Goal: Task Accomplishment & Management: Use online tool/utility

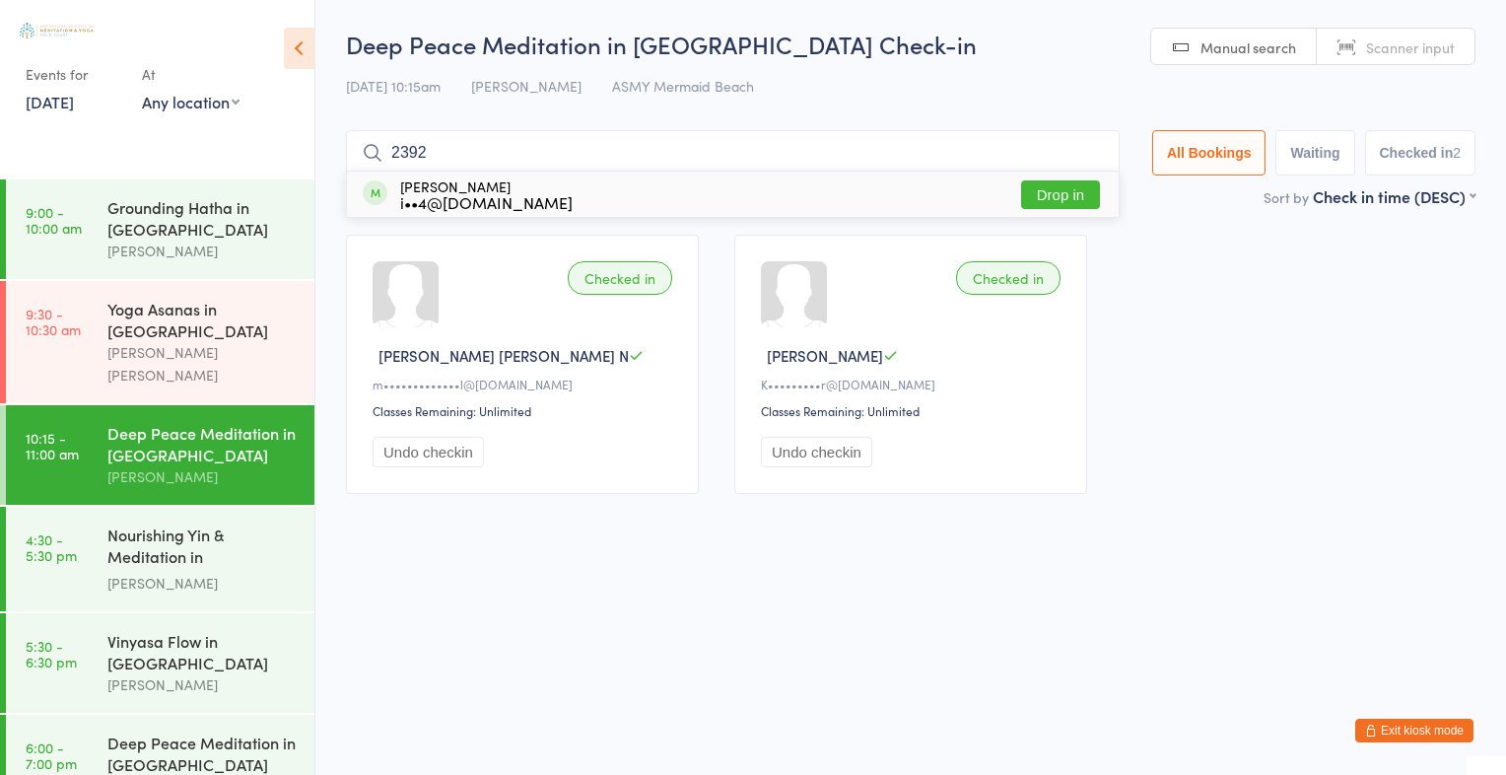
click at [1047, 188] on button "Drop in" at bounding box center [1060, 194] width 79 height 29
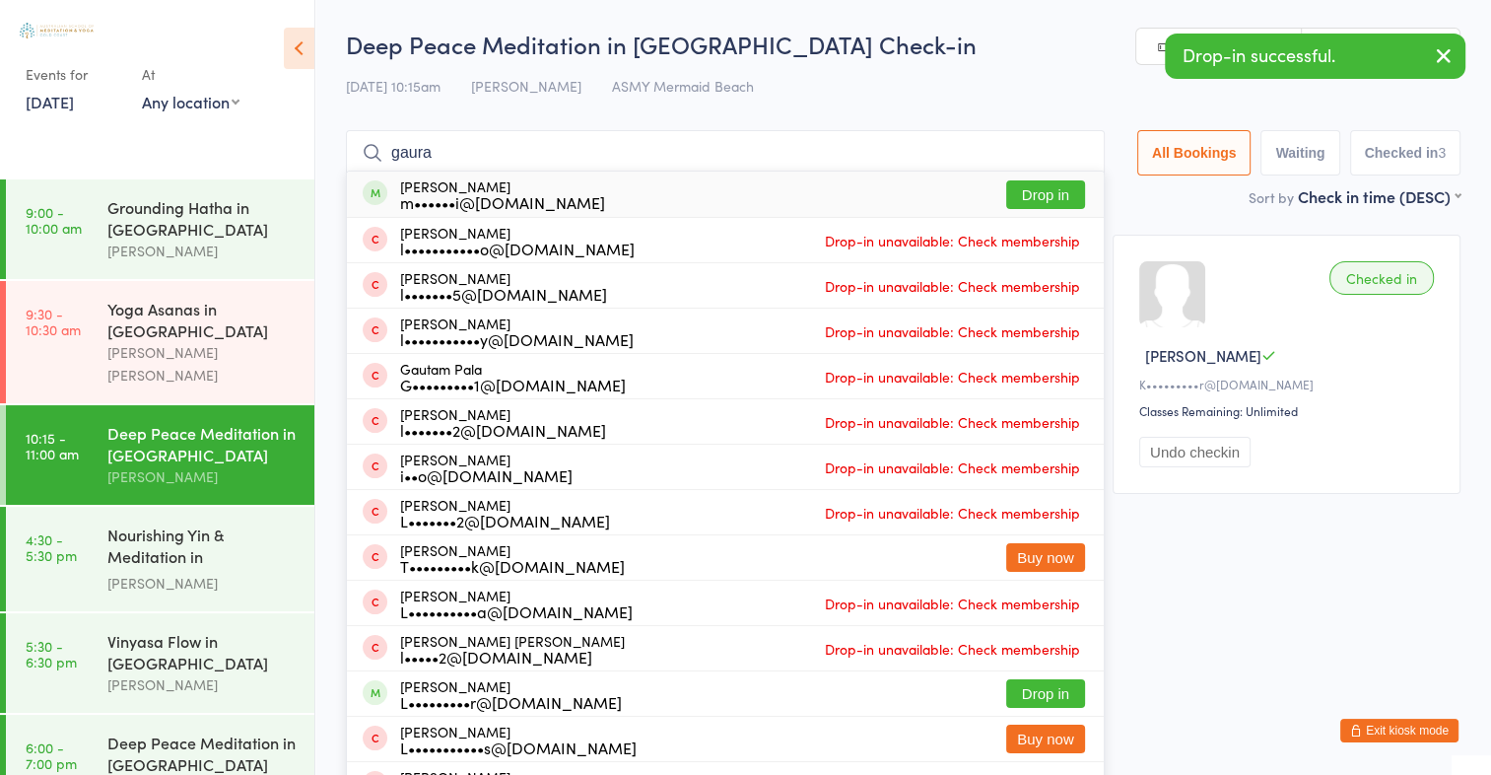
type input "gaura"
click at [1013, 192] on button "Drop in" at bounding box center [1045, 194] width 79 height 29
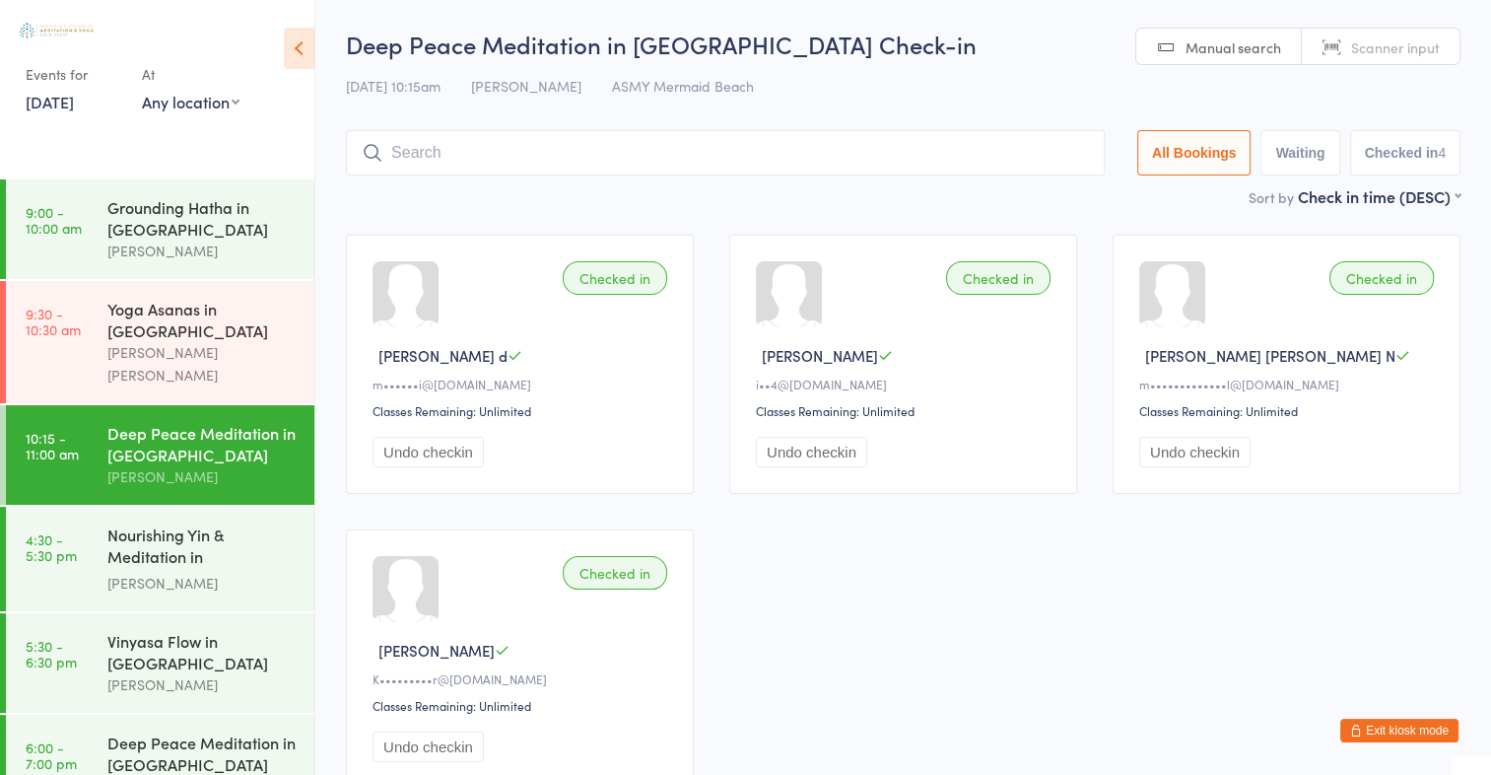
click at [622, 164] on input "search" at bounding box center [725, 152] width 759 height 45
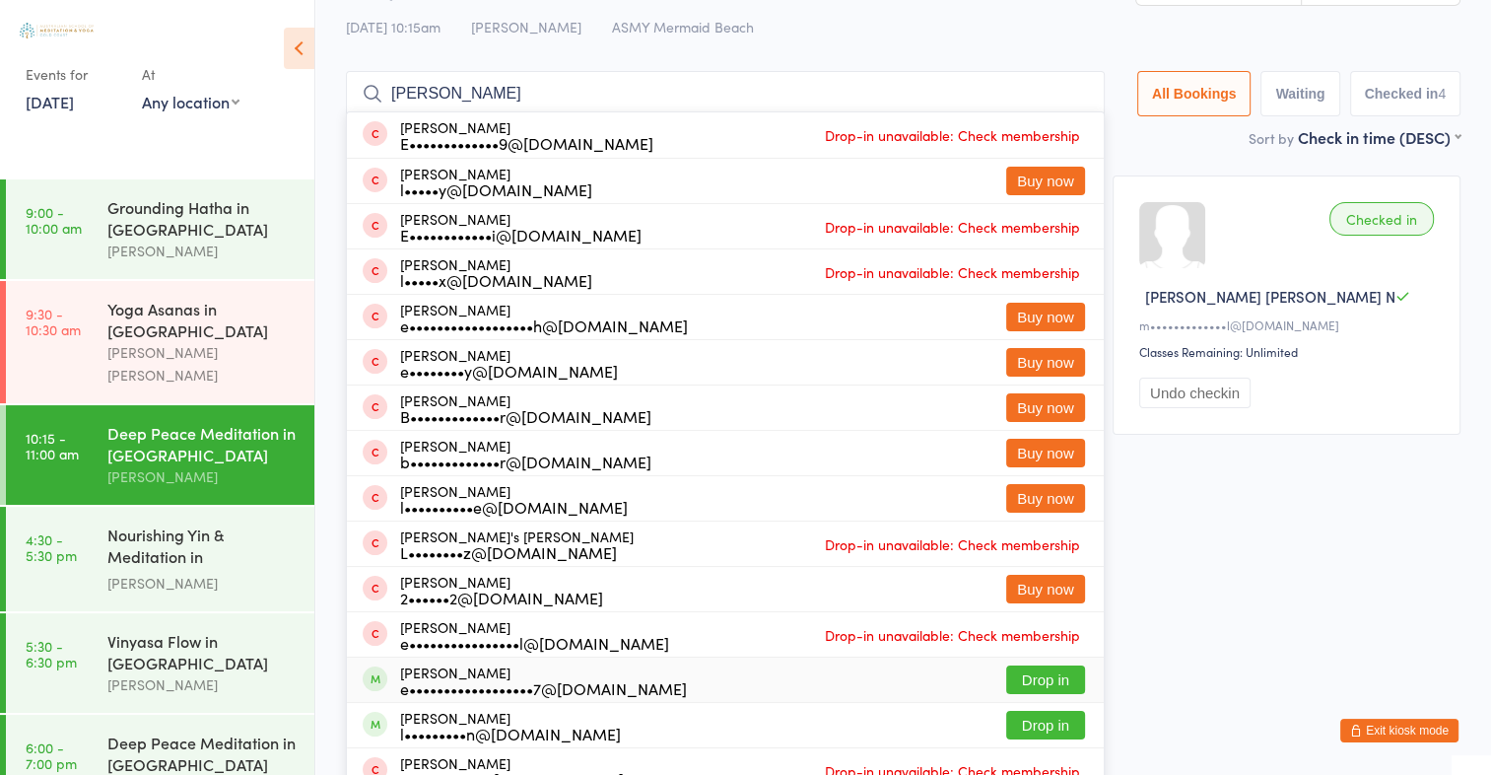
type input "[PERSON_NAME]"
click at [1037, 675] on button "Drop in" at bounding box center [1045, 679] width 79 height 29
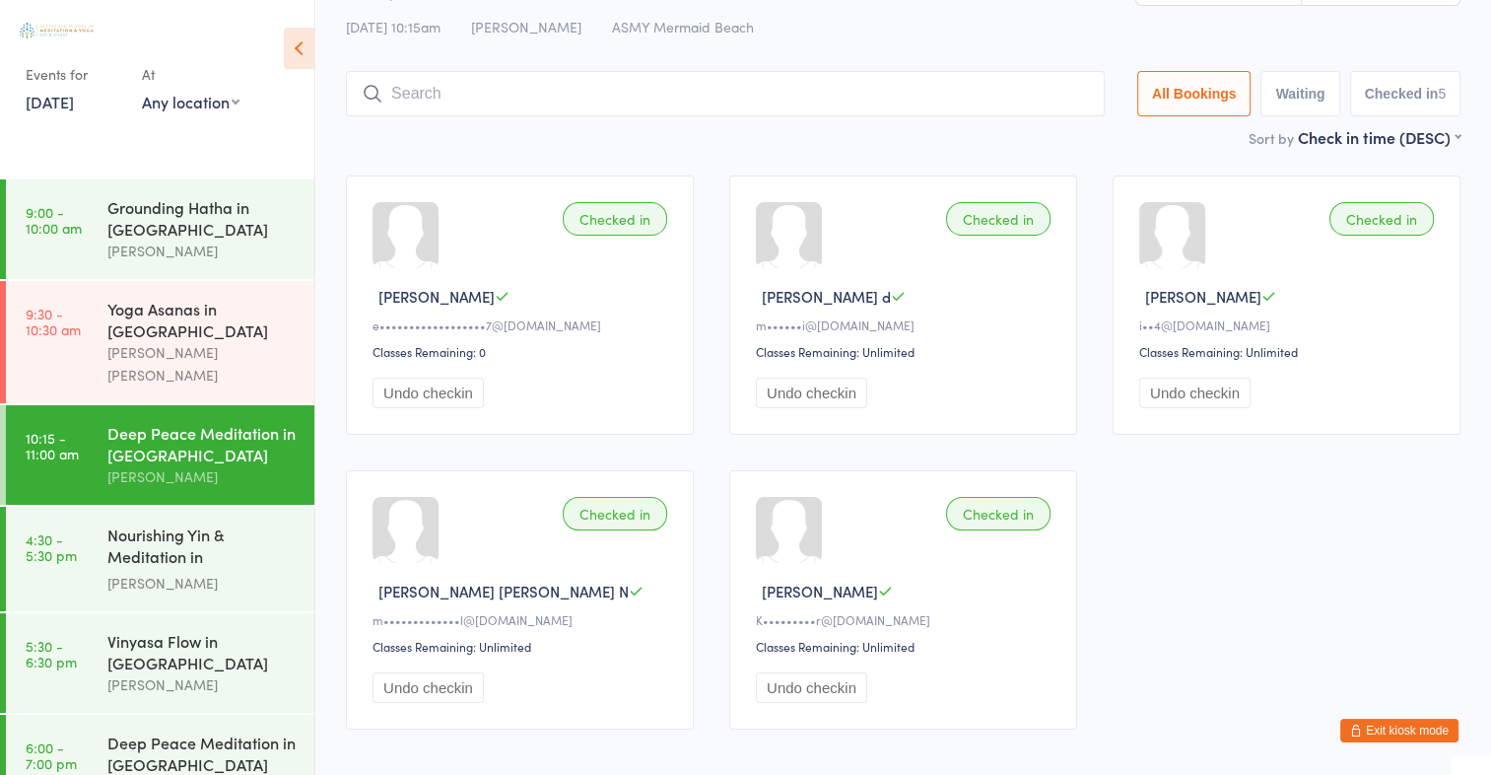
click at [1037, 675] on div "Undo checkin" at bounding box center [906, 687] width 301 height 31
click at [591, 101] on input "search" at bounding box center [725, 93] width 759 height 45
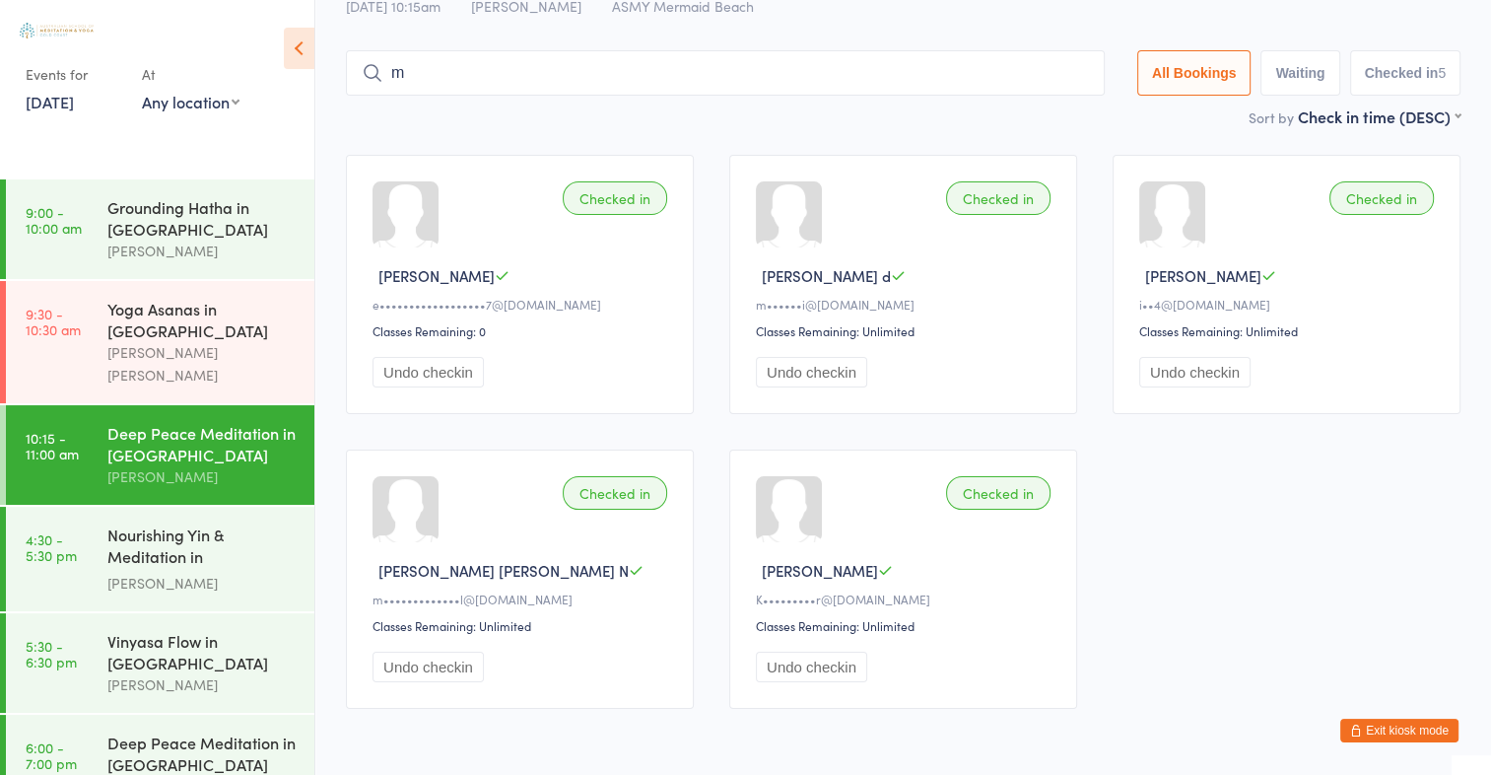
scroll to position [99, 0]
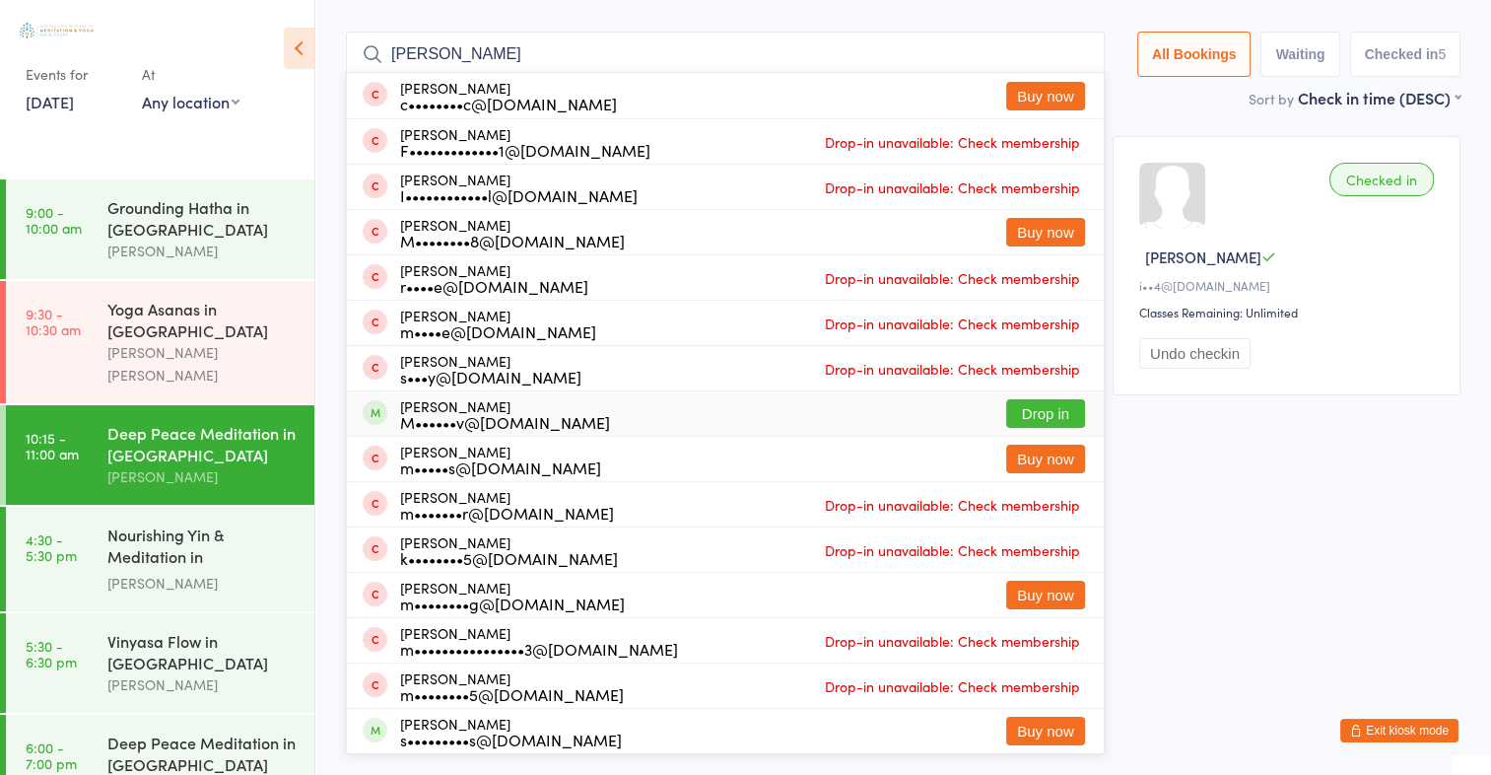
type input "[PERSON_NAME]"
click at [1064, 411] on button "Drop in" at bounding box center [1045, 413] width 79 height 29
